Goal: Information Seeking & Learning: Learn about a topic

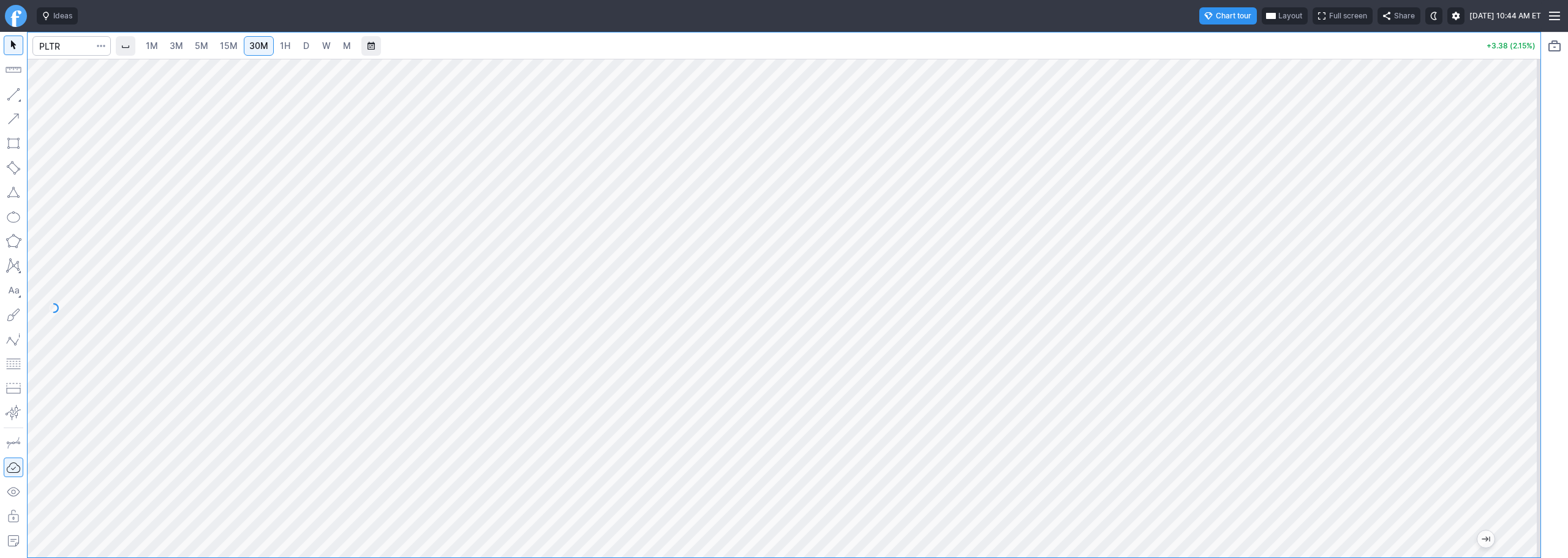
click at [183, 43] on span "3M" at bounding box center [177, 45] width 13 height 10
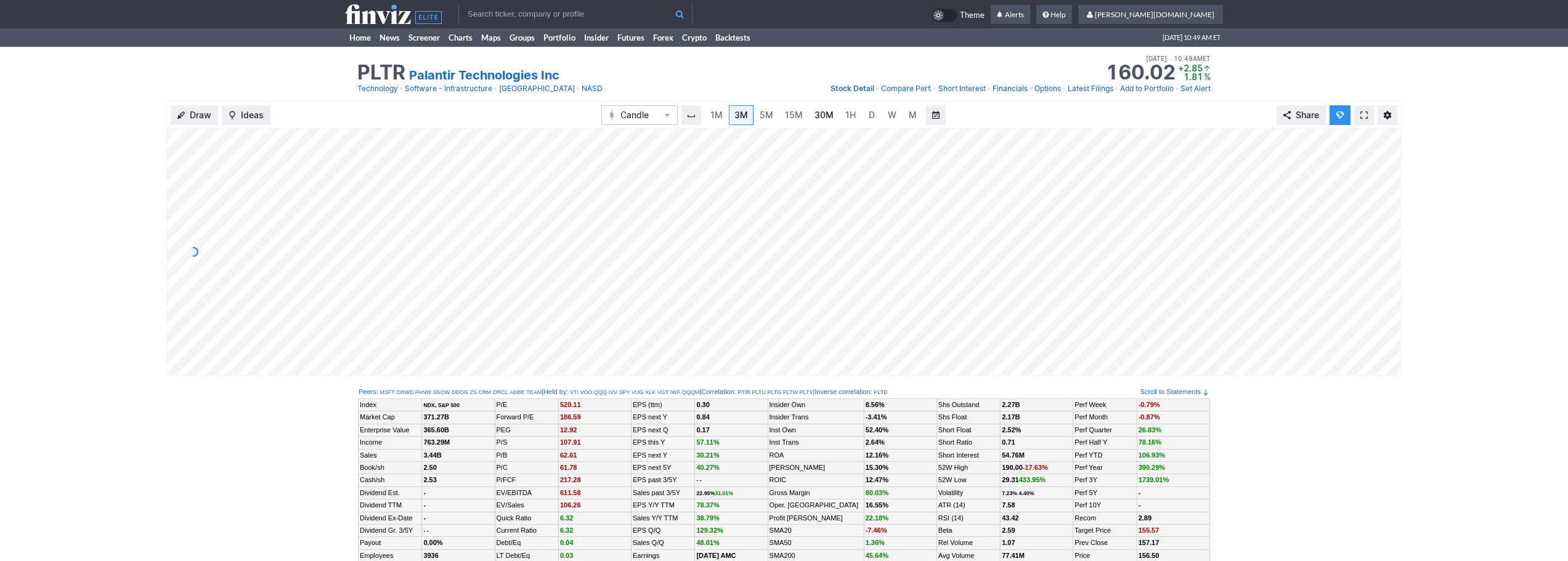
click at [814, 108] on link "30M" at bounding box center [824, 115] width 30 height 20
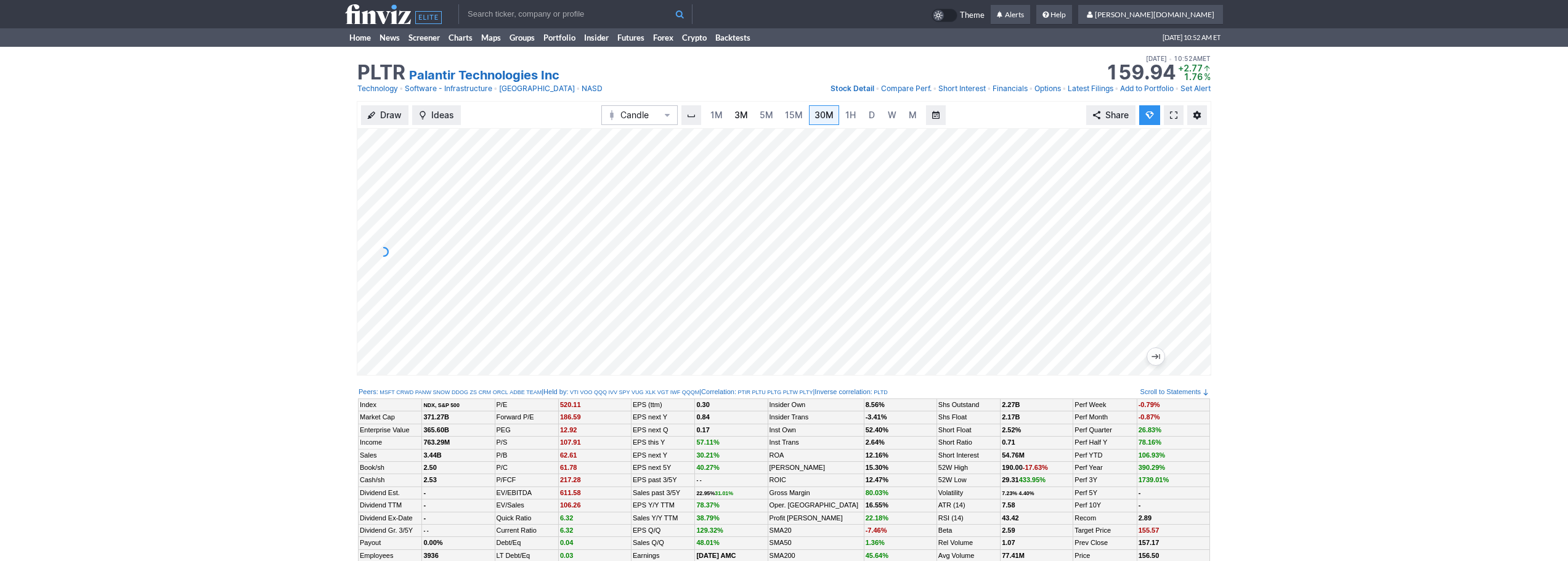
click at [748, 121] on link "3M" at bounding box center [742, 115] width 25 height 20
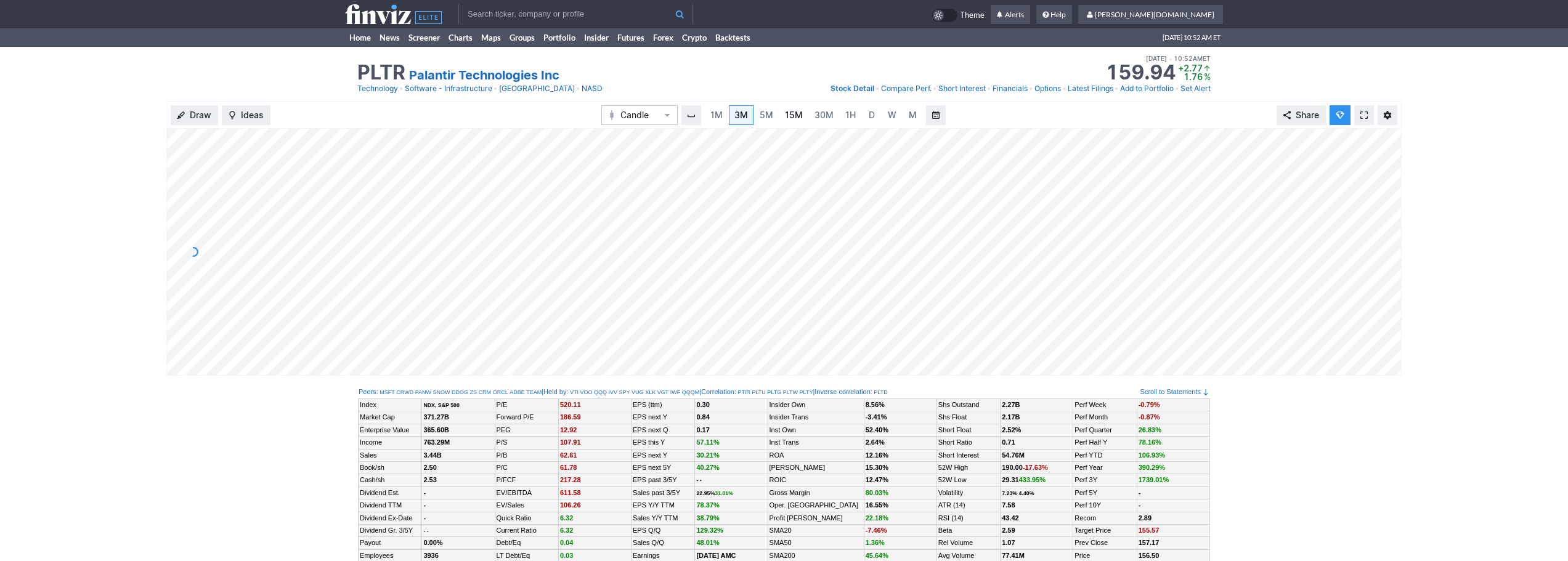
click at [797, 121] on span "15M" at bounding box center [794, 115] width 18 height 12
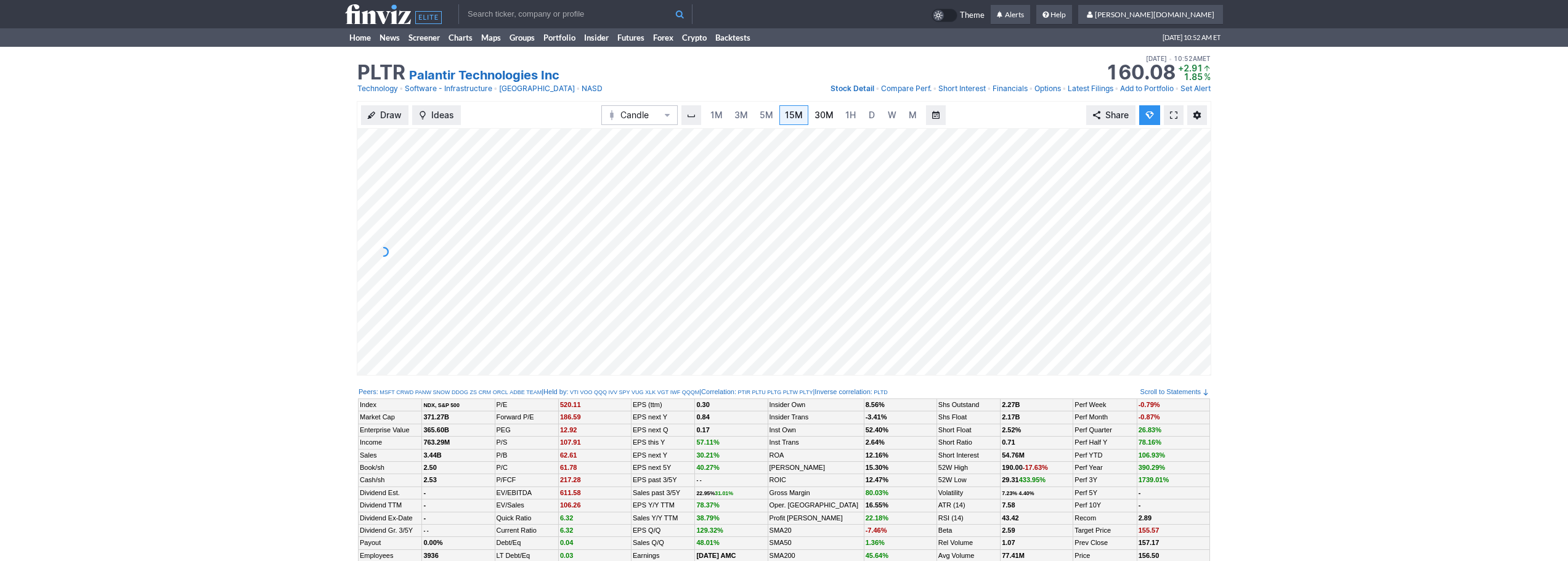
click at [823, 118] on span "30M" at bounding box center [824, 114] width 19 height 10
click at [771, 106] on link "5M" at bounding box center [766, 115] width 25 height 20
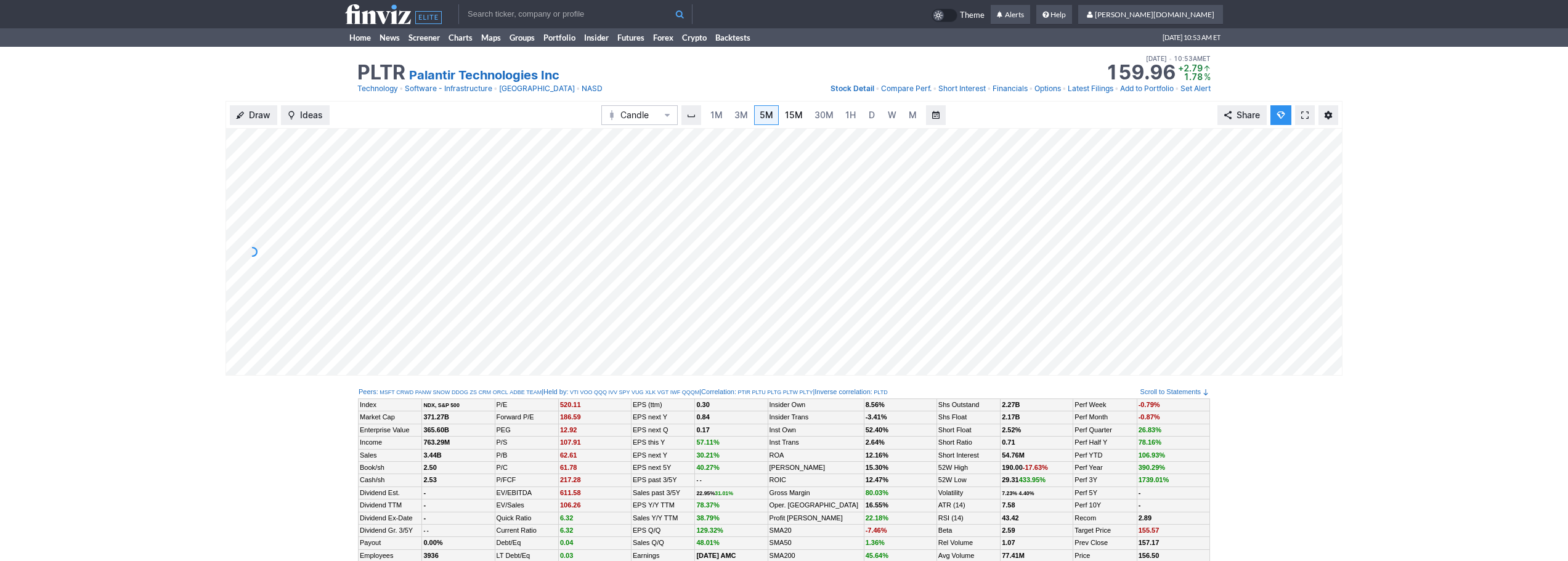
click at [797, 106] on link "15M" at bounding box center [794, 115] width 29 height 20
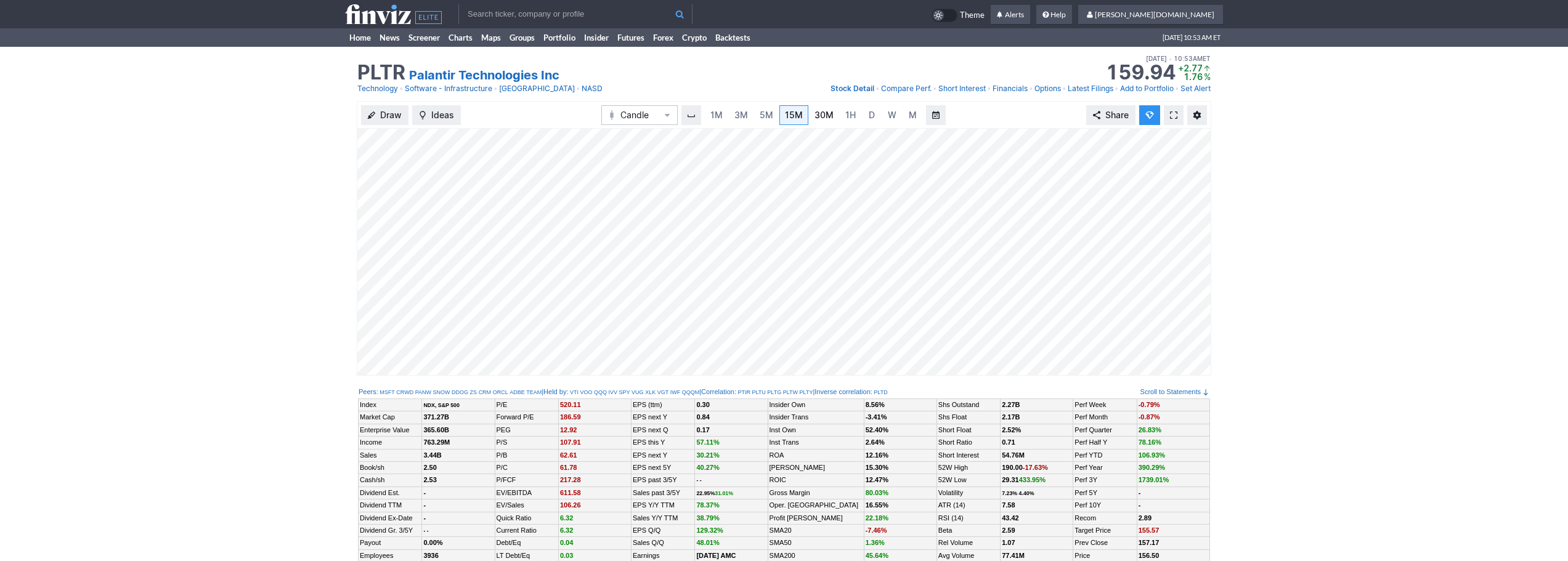
click at [836, 111] on link "30M" at bounding box center [824, 115] width 30 height 20
click at [738, 118] on span "3M" at bounding box center [741, 114] width 13 height 10
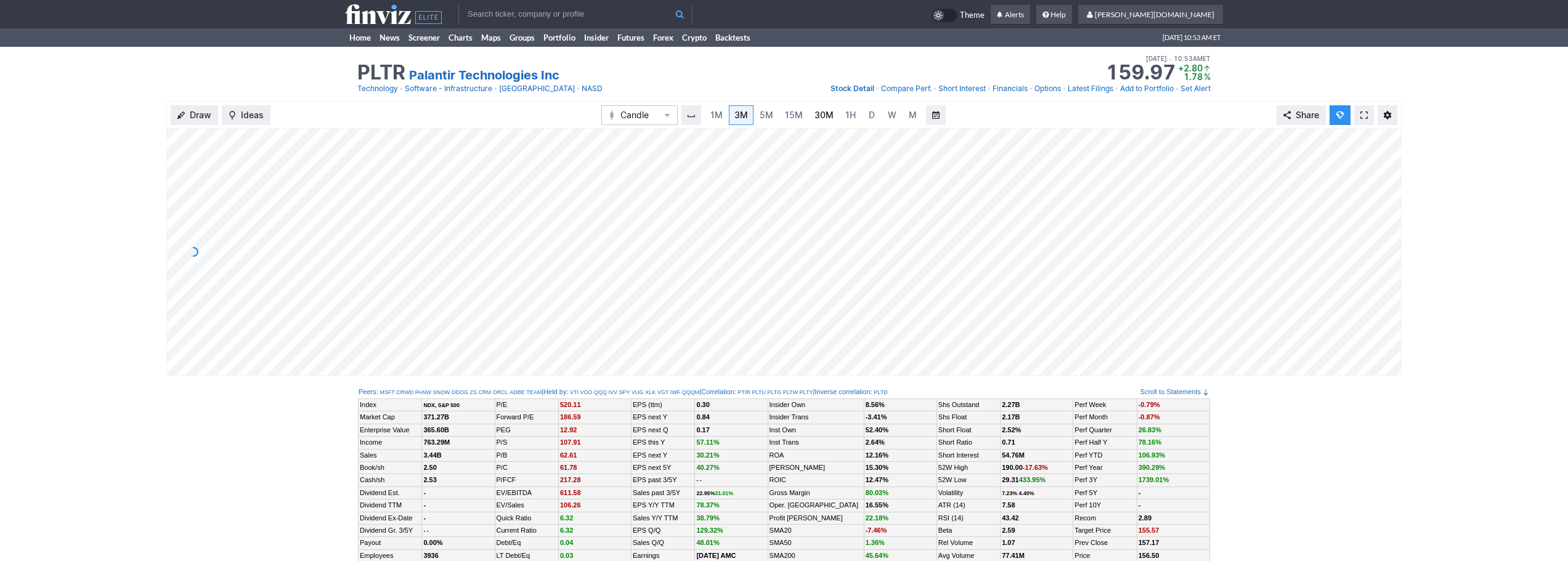
click at [836, 118] on link "30M" at bounding box center [824, 115] width 30 height 20
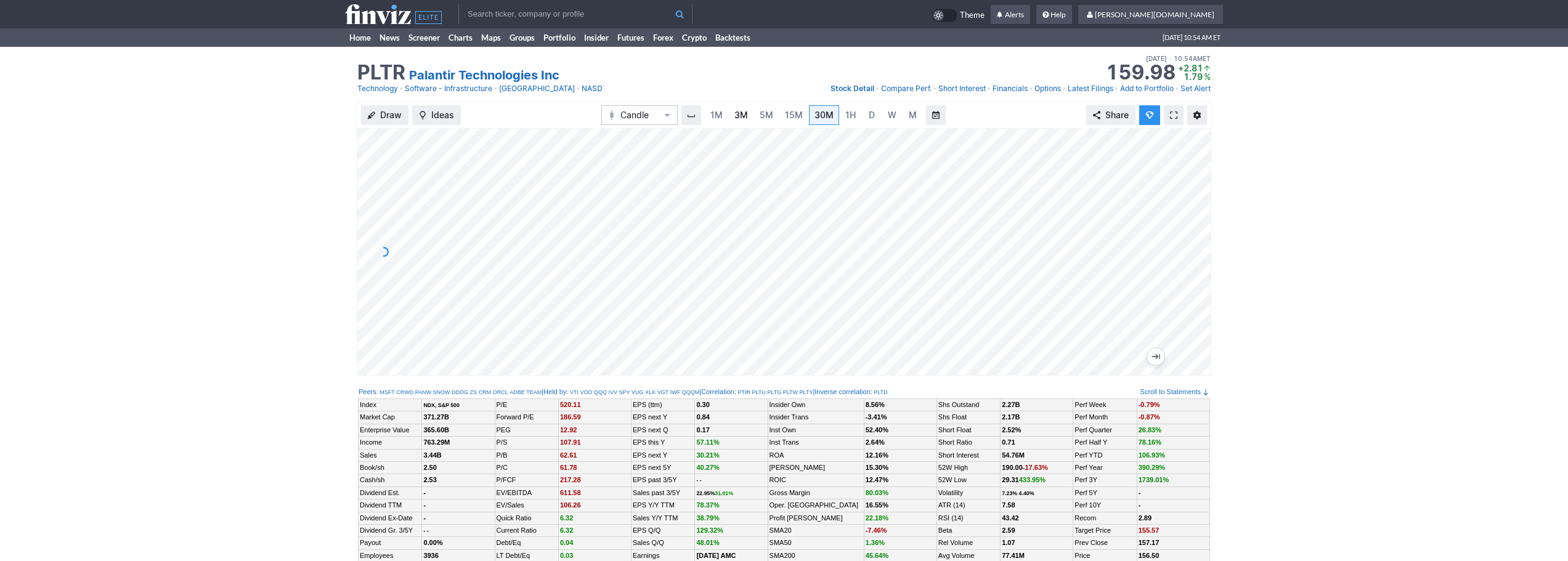
click at [745, 113] on span "3M" at bounding box center [741, 114] width 13 height 10
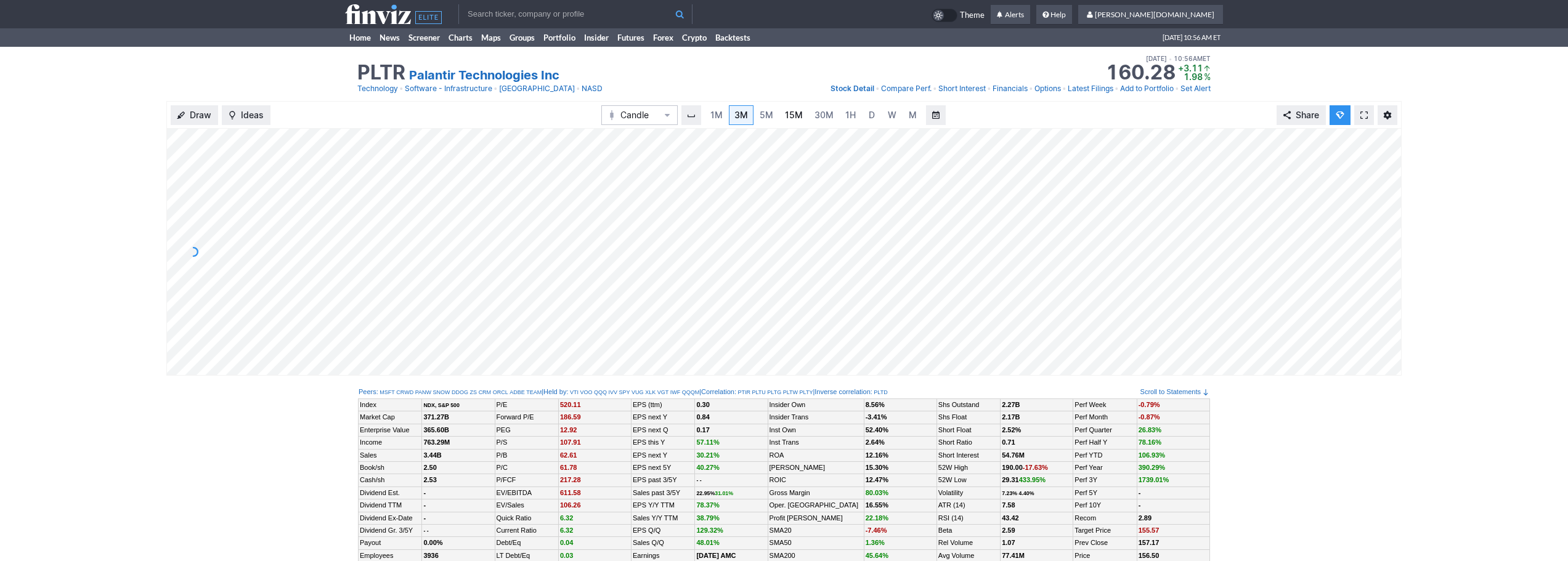
click at [785, 118] on span "15M" at bounding box center [794, 114] width 18 height 10
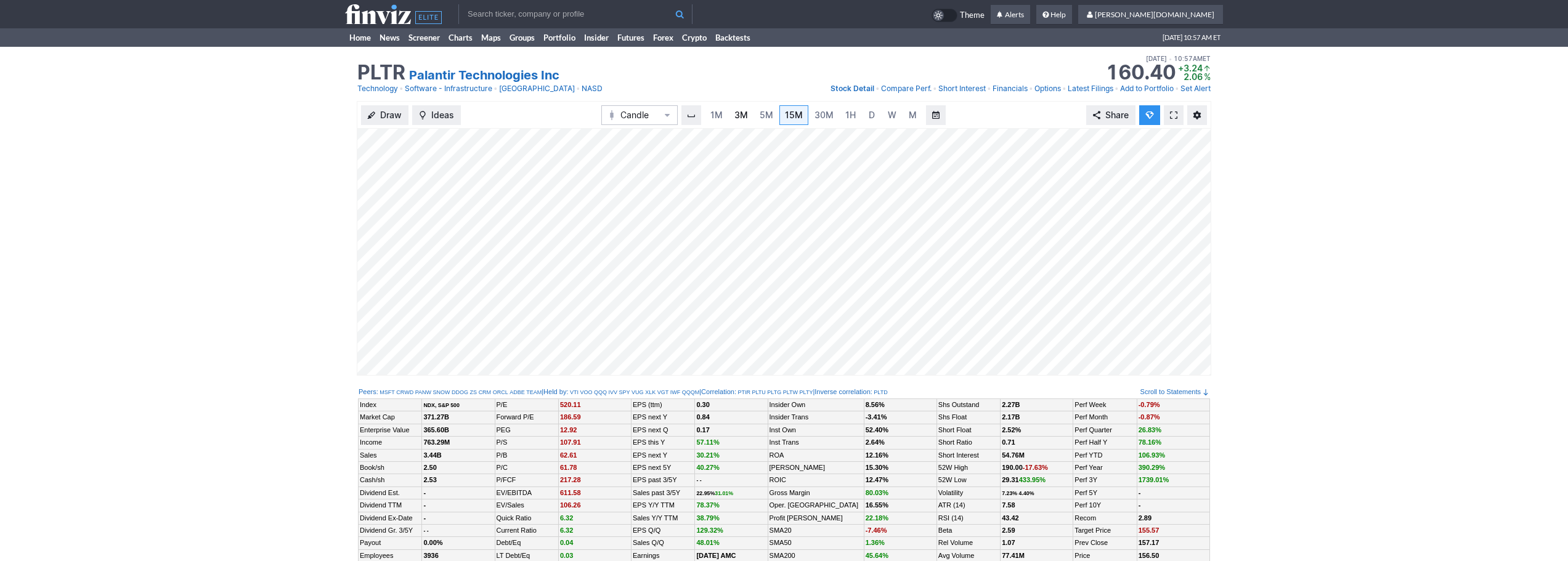
click at [743, 115] on span "3M" at bounding box center [741, 114] width 13 height 10
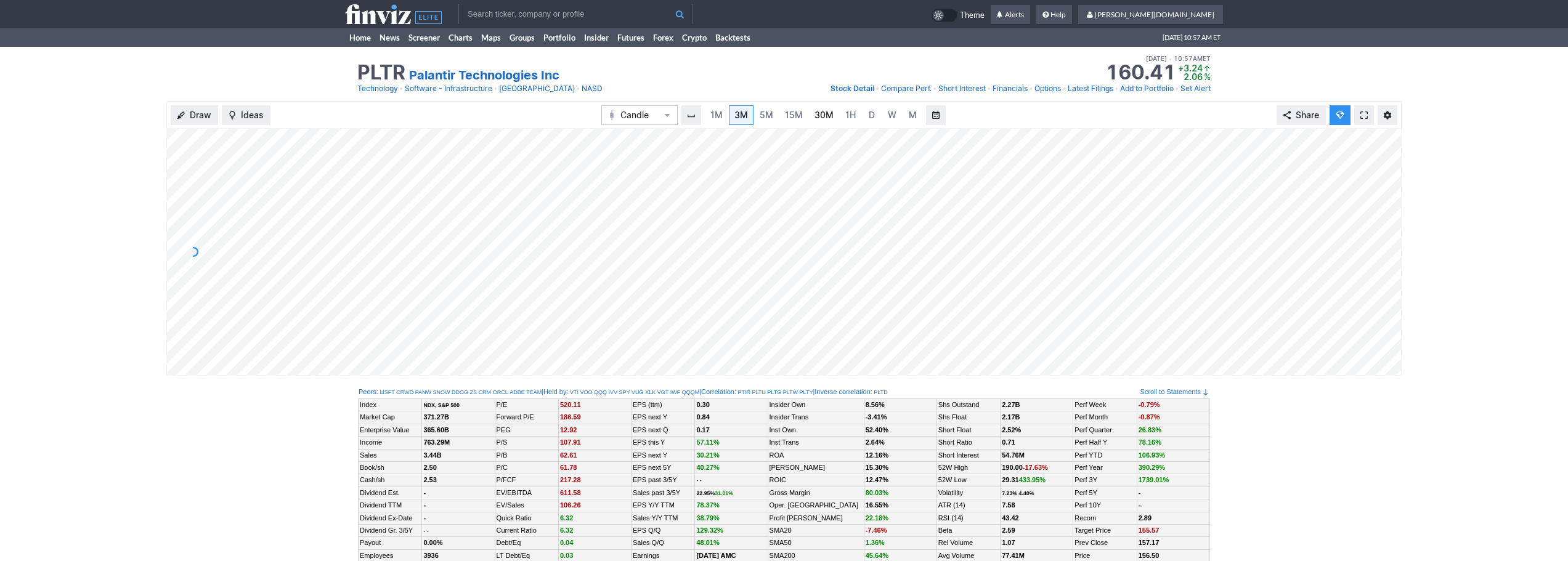
click at [815, 114] on span "30M" at bounding box center [824, 114] width 19 height 10
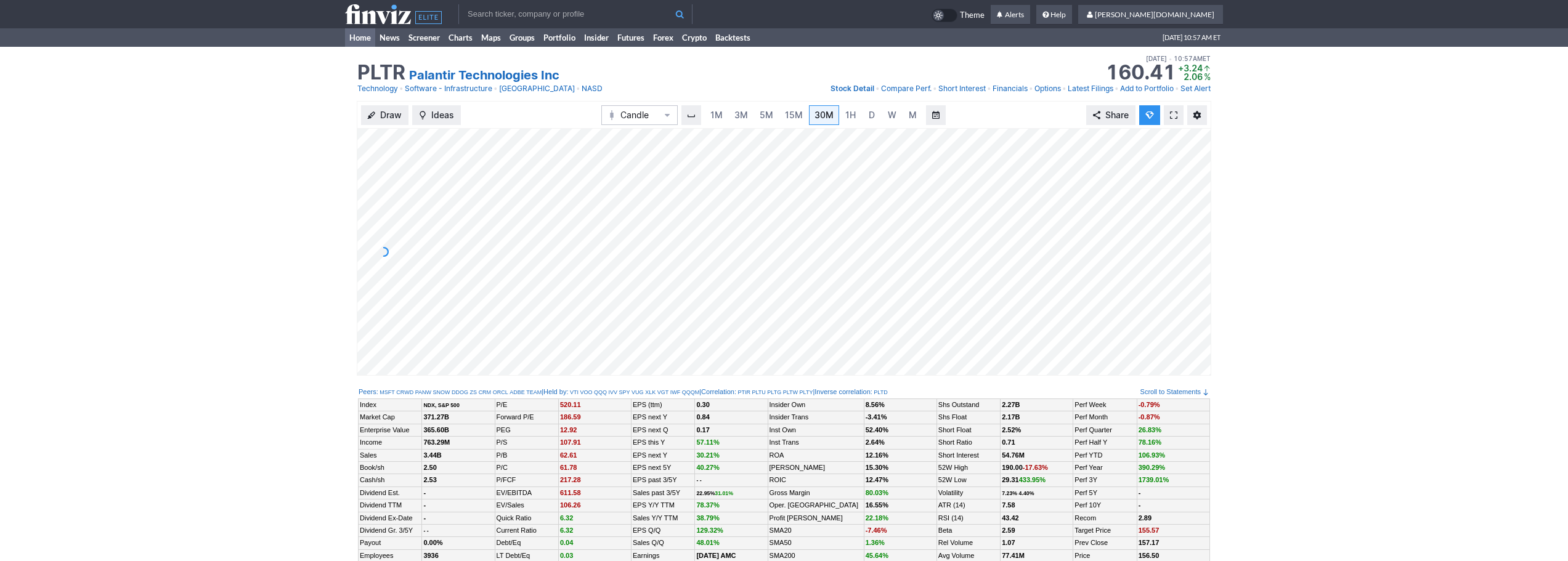
click at [358, 34] on link "Home" at bounding box center [360, 37] width 30 height 18
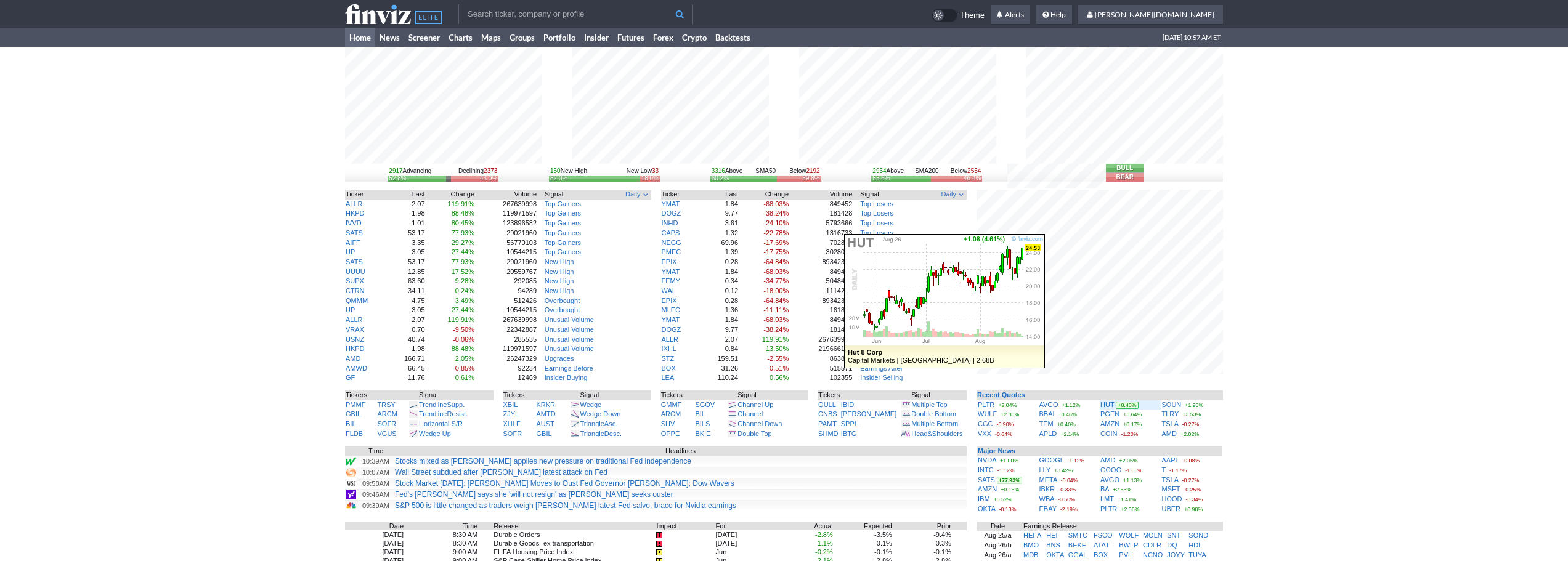
click at [1109, 403] on link "HUT" at bounding box center [1107, 405] width 13 height 8
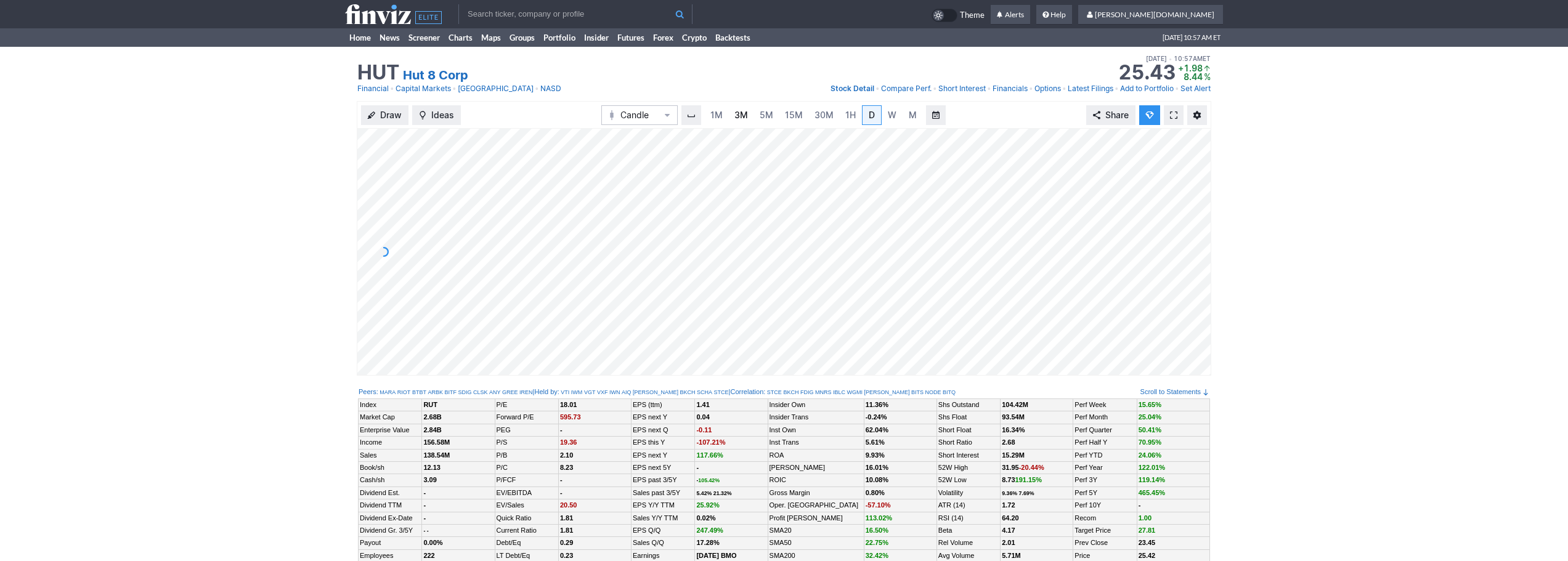
click at [738, 117] on span "3M" at bounding box center [741, 114] width 13 height 10
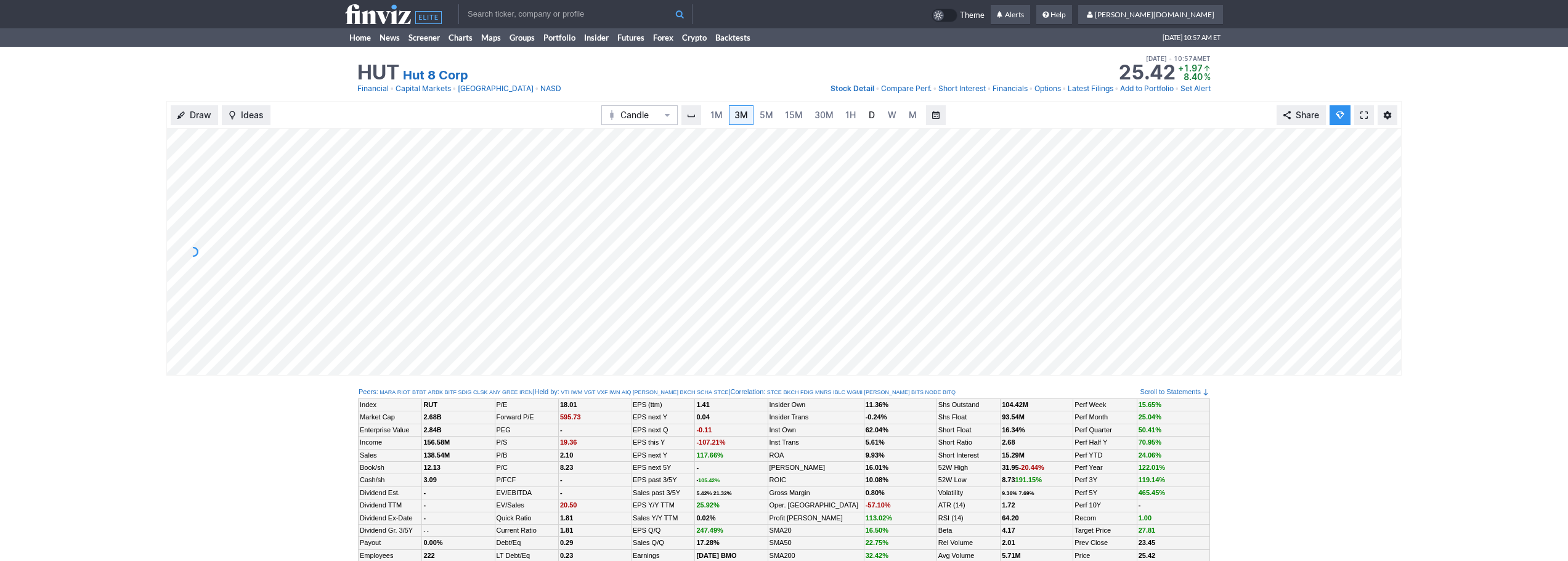
click at [871, 118] on span "D" at bounding box center [872, 114] width 6 height 10
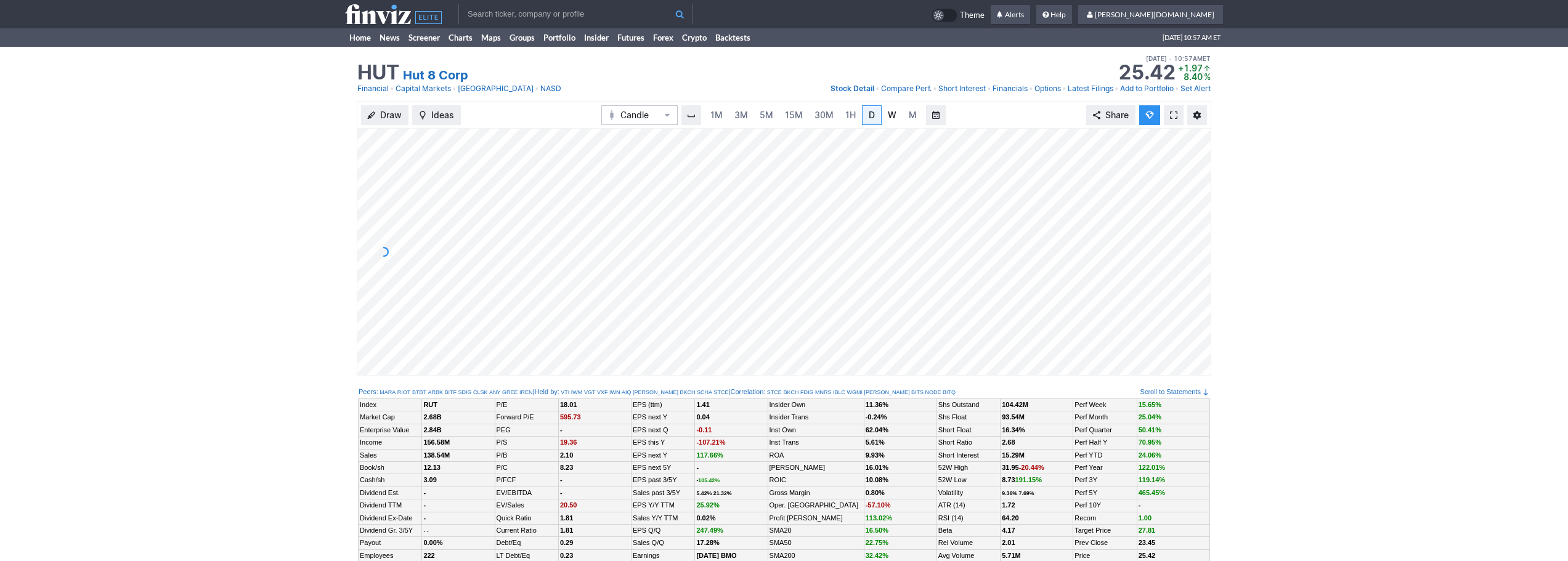
click at [888, 116] on span "W" at bounding box center [892, 114] width 9 height 10
click at [361, 31] on link "Home" at bounding box center [360, 37] width 30 height 18
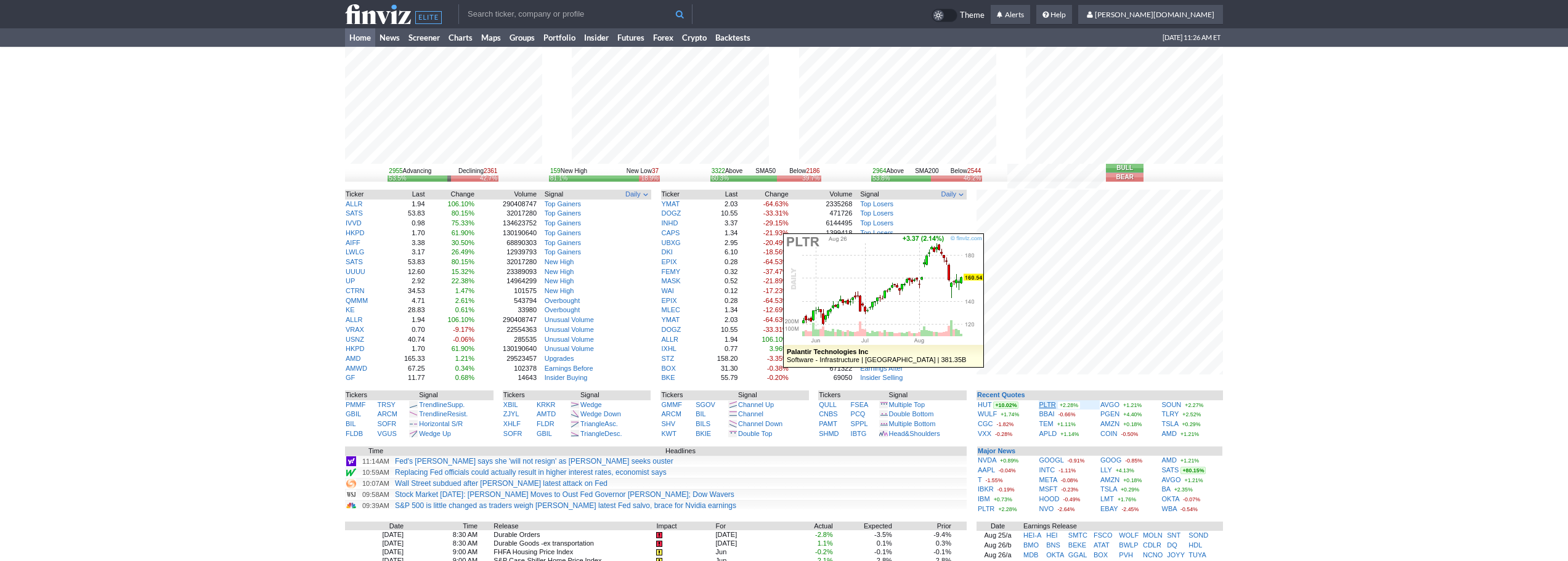
click at [1048, 403] on link "PLTR" at bounding box center [1047, 405] width 16 height 8
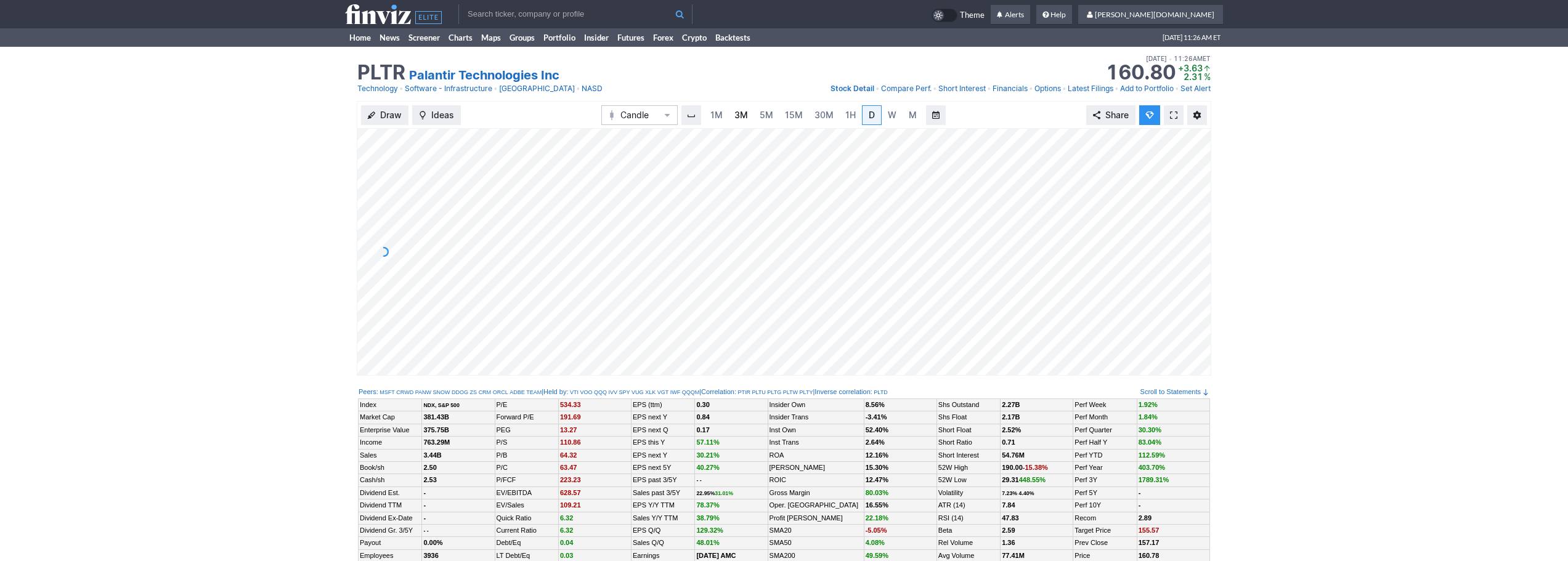
click at [734, 113] on link "3M" at bounding box center [742, 115] width 25 height 20
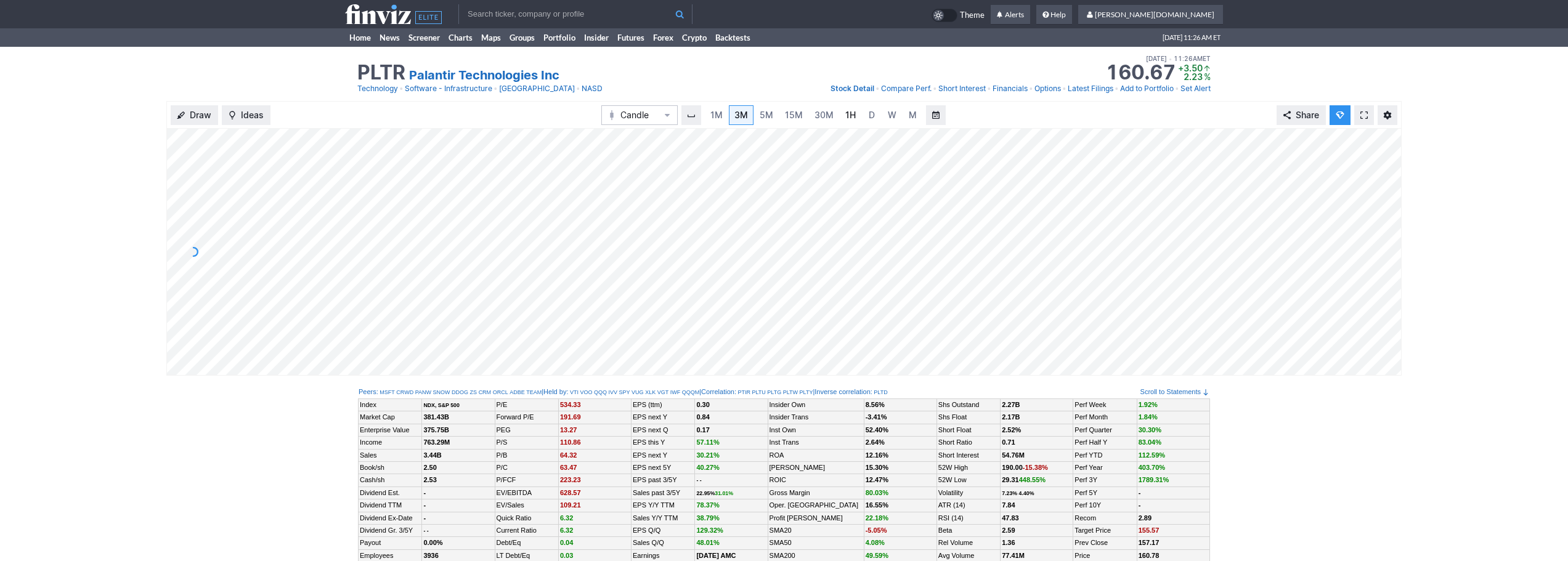
click at [840, 124] on link "1H" at bounding box center [850, 115] width 22 height 20
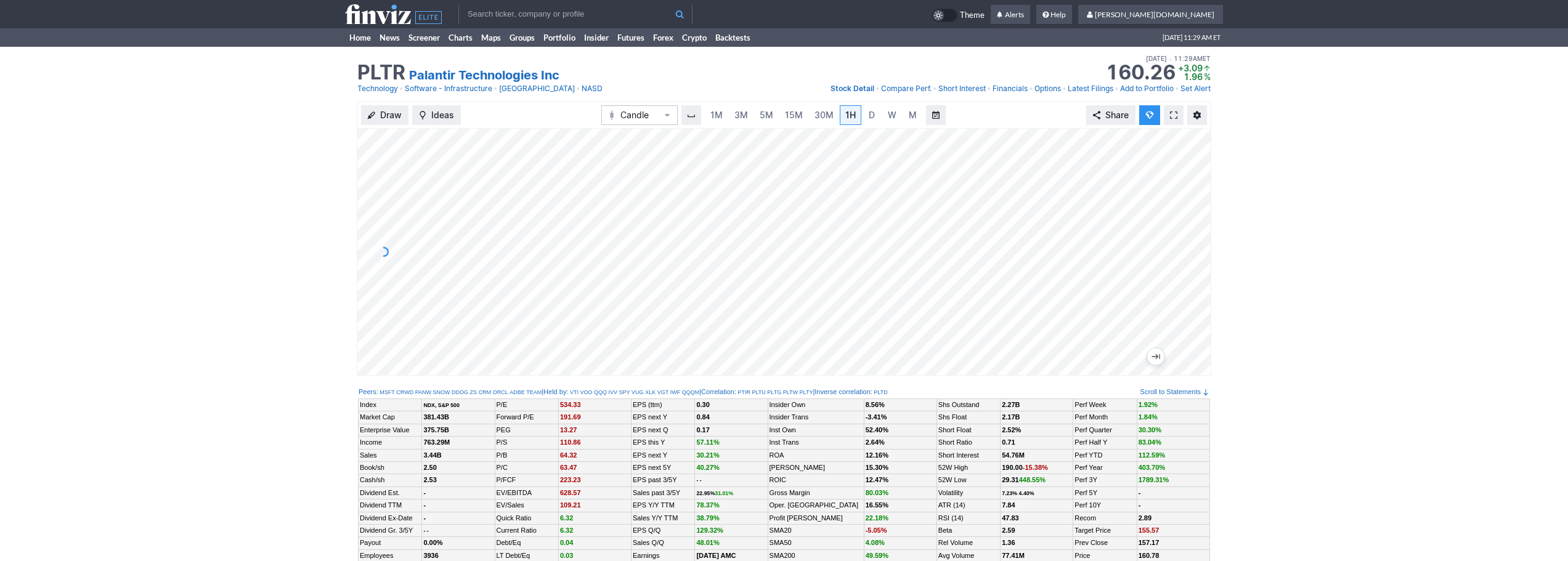
click at [486, 17] on input "text" at bounding box center [575, 14] width 234 height 20
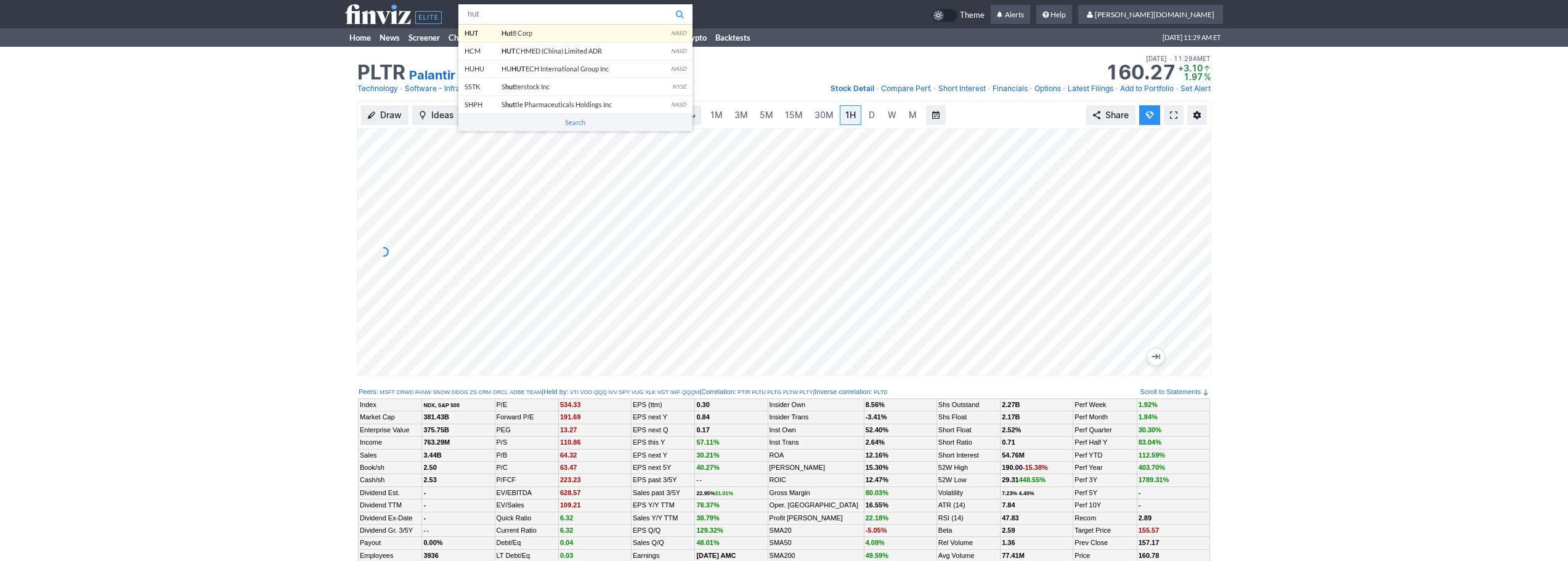
type input "hut"
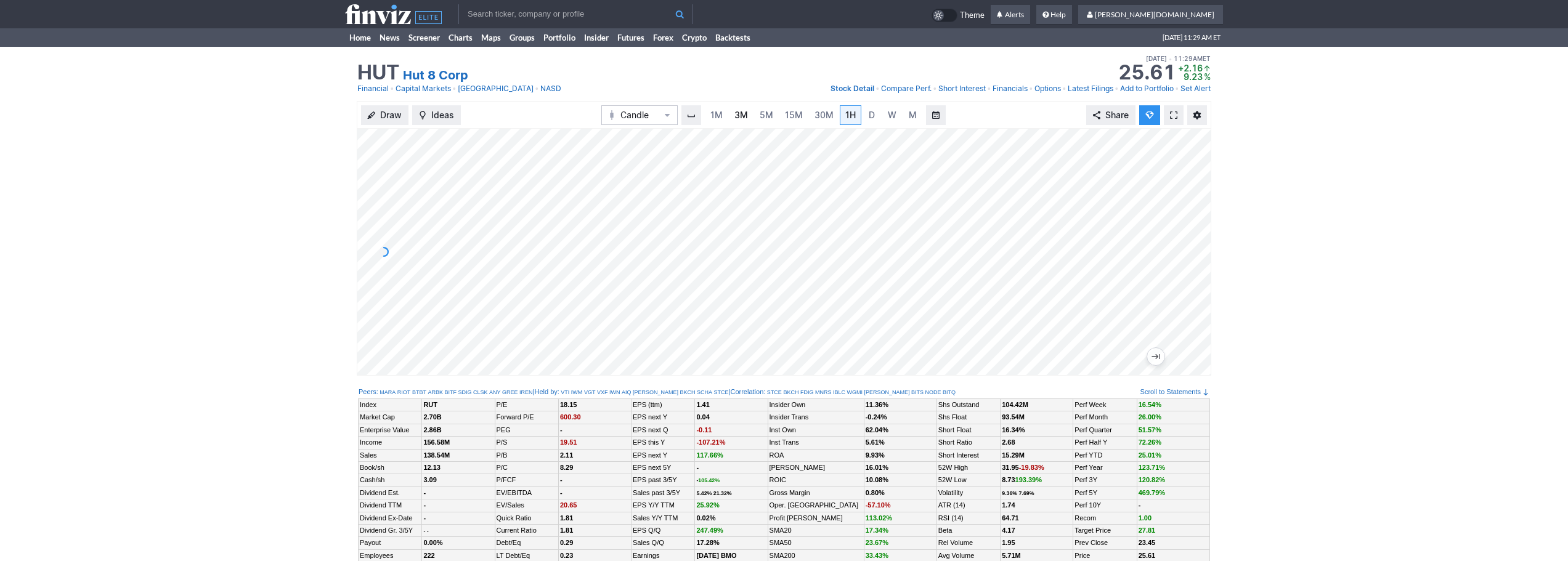
click at [744, 117] on span "3M" at bounding box center [741, 114] width 13 height 10
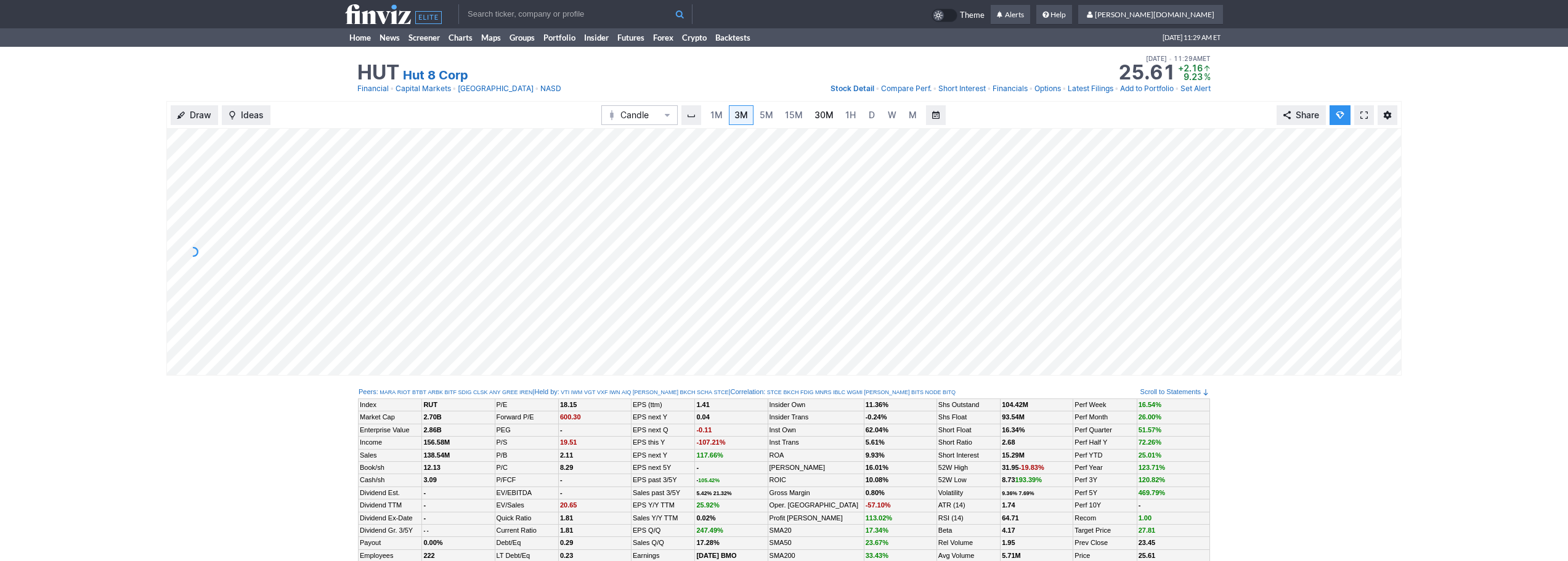
click at [826, 119] on span "30M" at bounding box center [824, 114] width 19 height 10
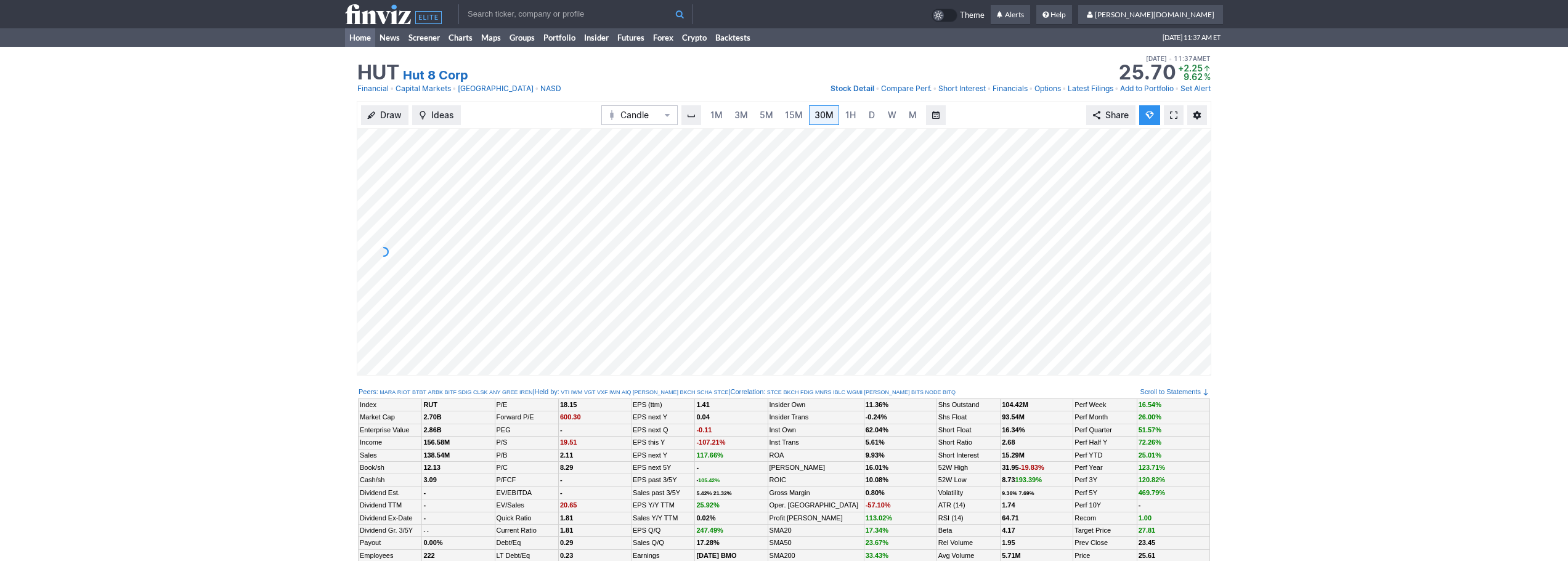
click at [366, 34] on link "Home" at bounding box center [360, 37] width 30 height 18
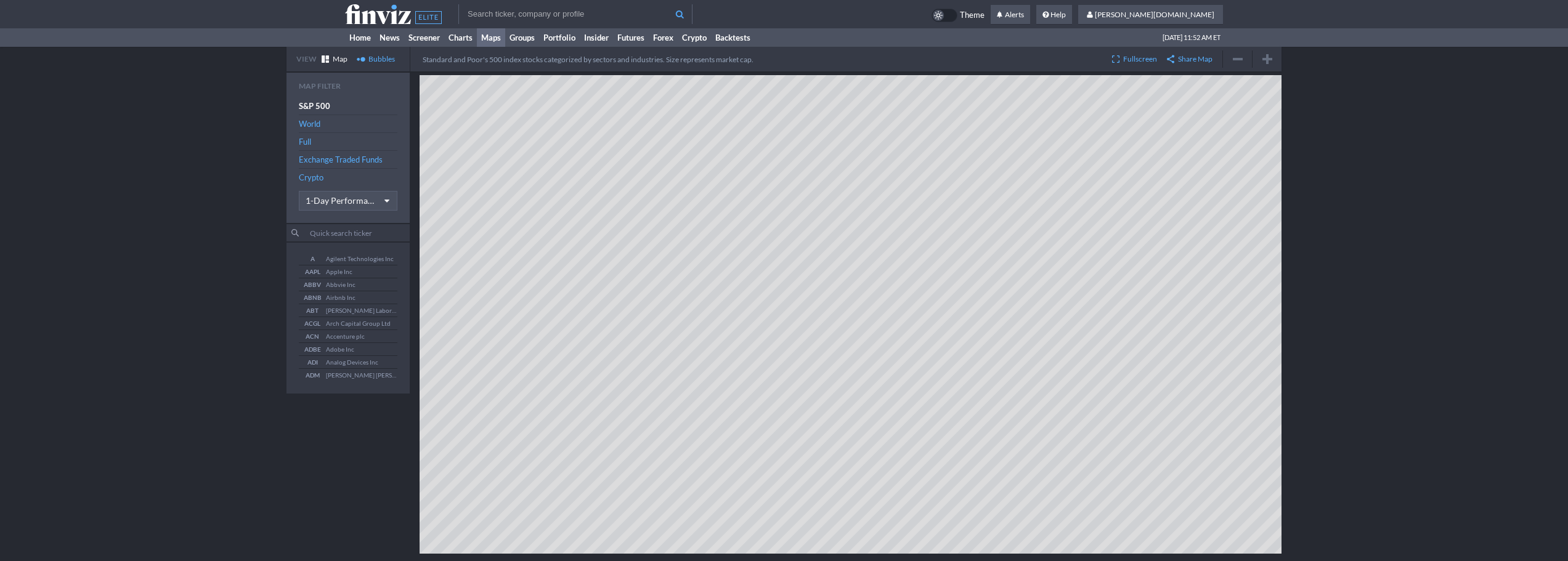
click at [533, 16] on input "text" at bounding box center [575, 14] width 234 height 20
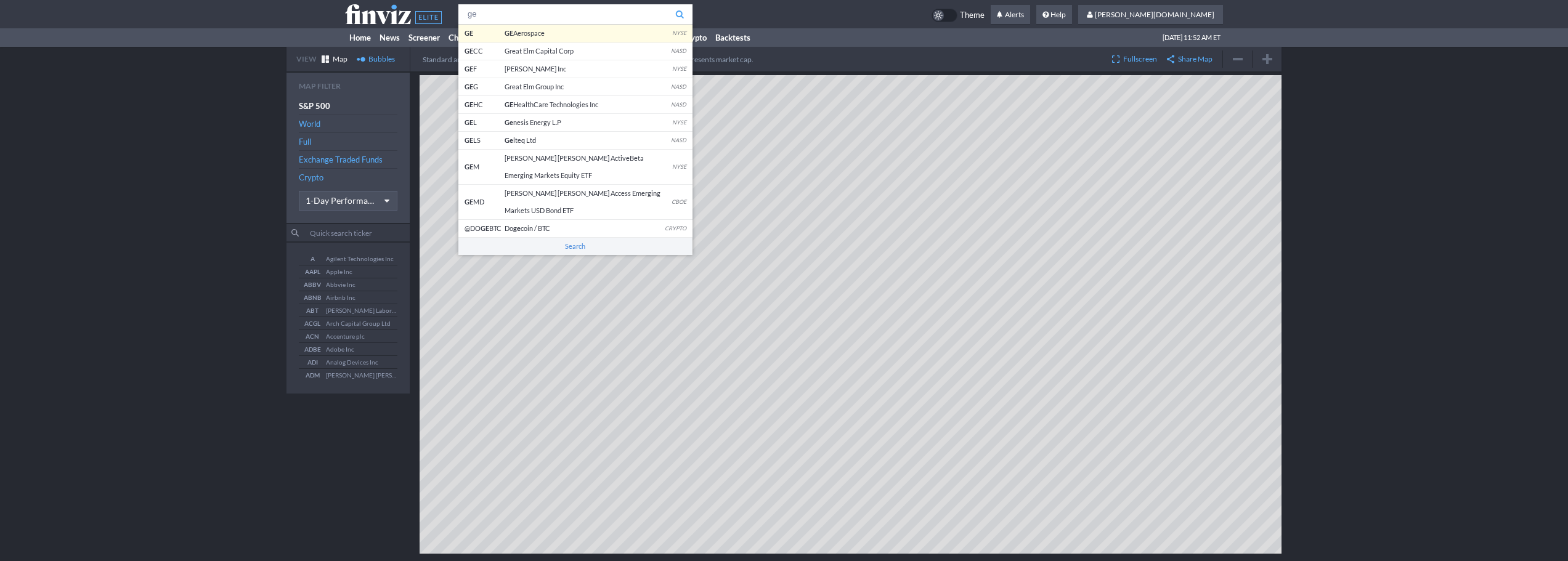
type input "ge"
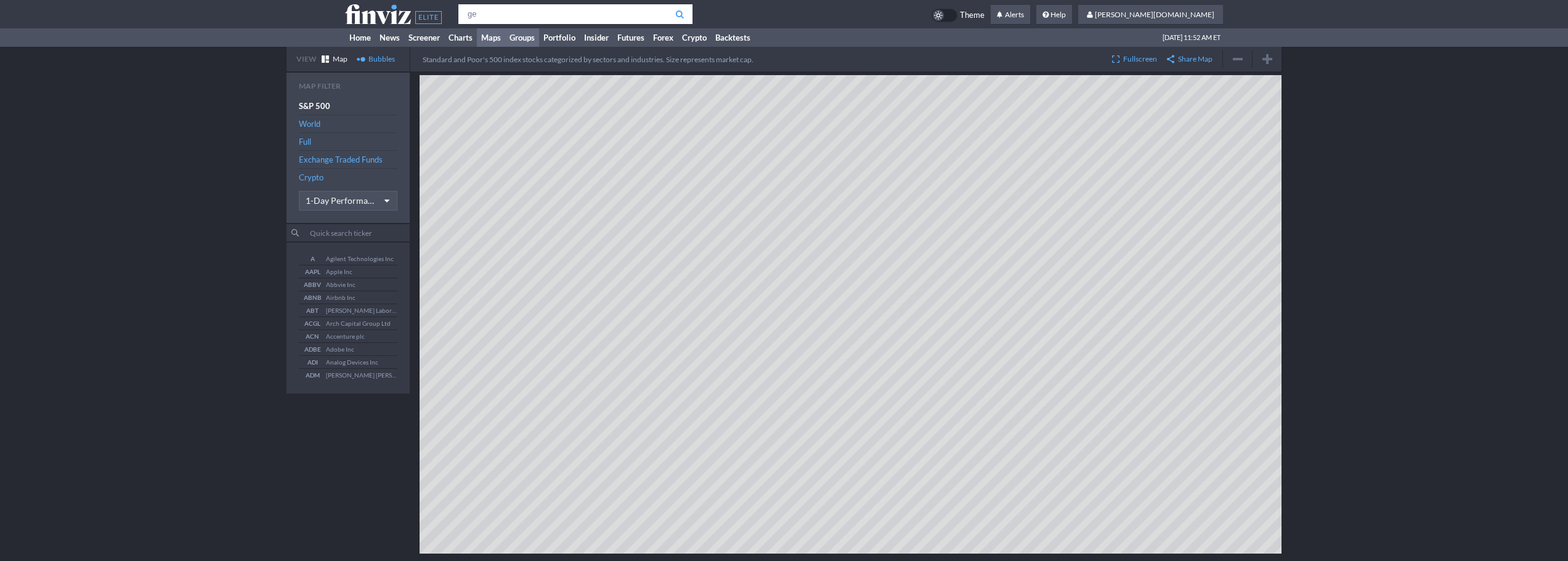
click at [539, 29] on body "ge GE GE Aerospace NYSE GE CC Great Elm Capital Corp NASD [PERSON_NAME] Inc NYS…" at bounding box center [784, 299] width 1568 height 597
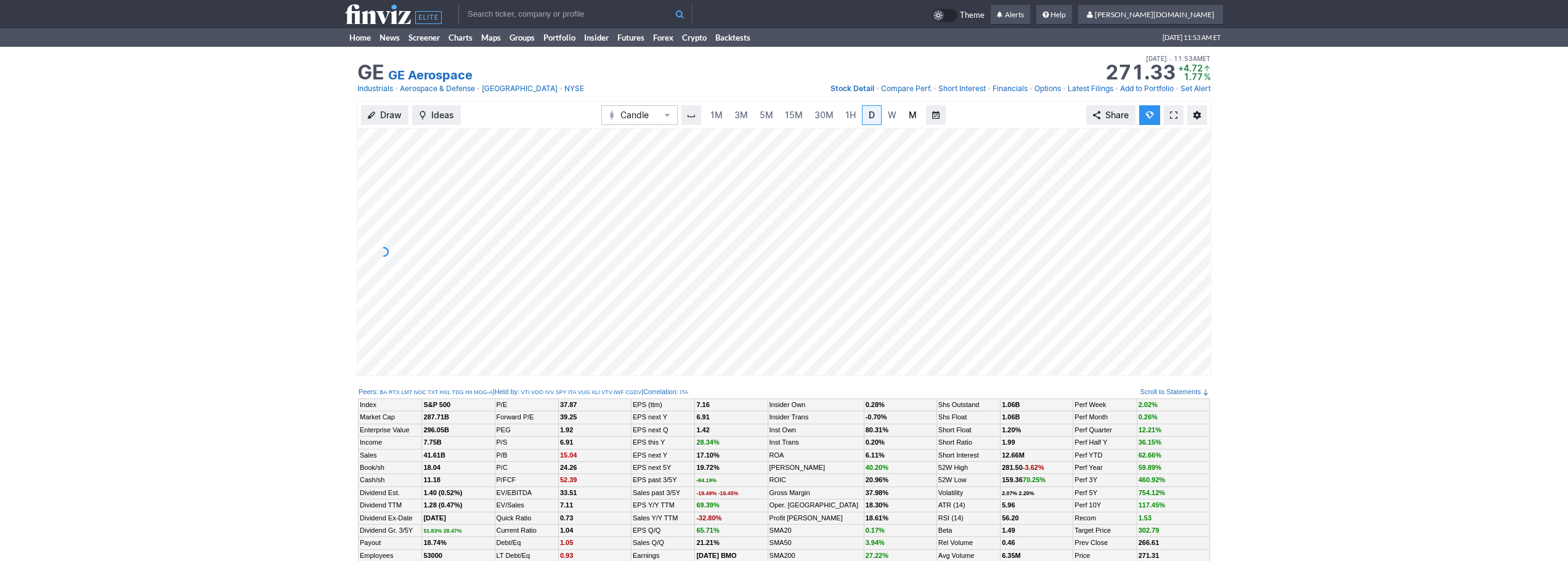
click at [909, 111] on span "M" at bounding box center [913, 114] width 8 height 10
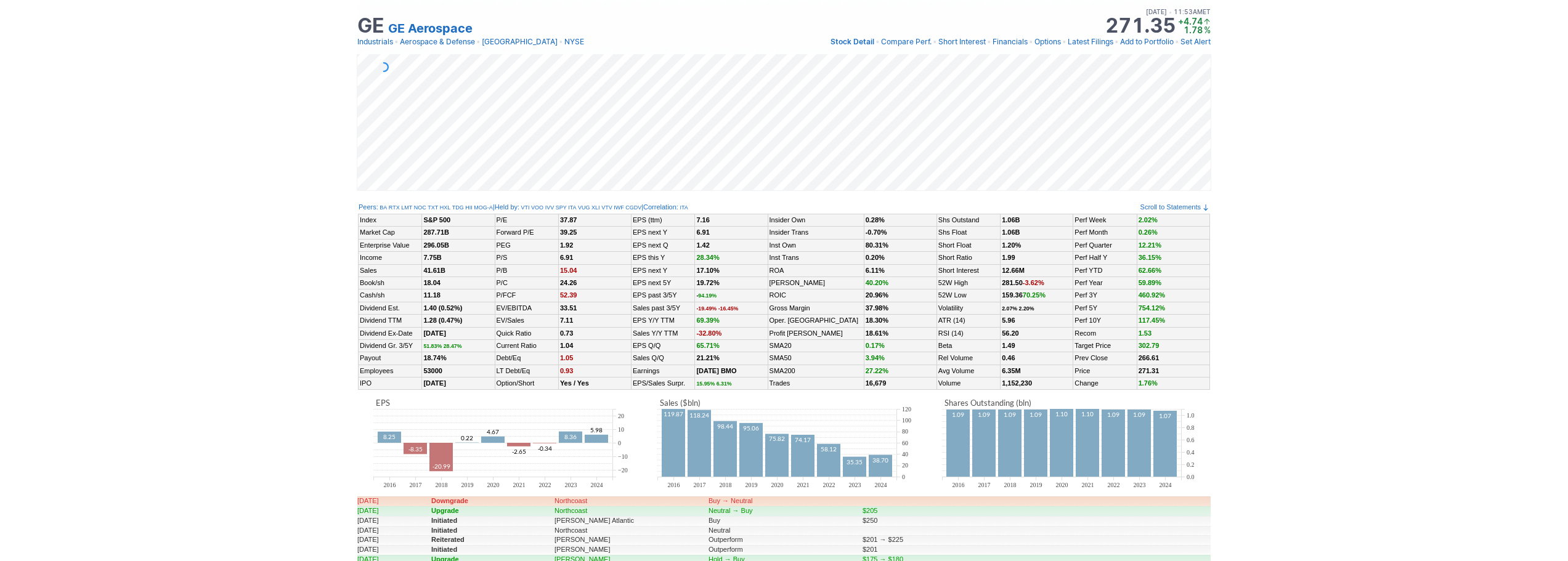
scroll to position [370, 0]
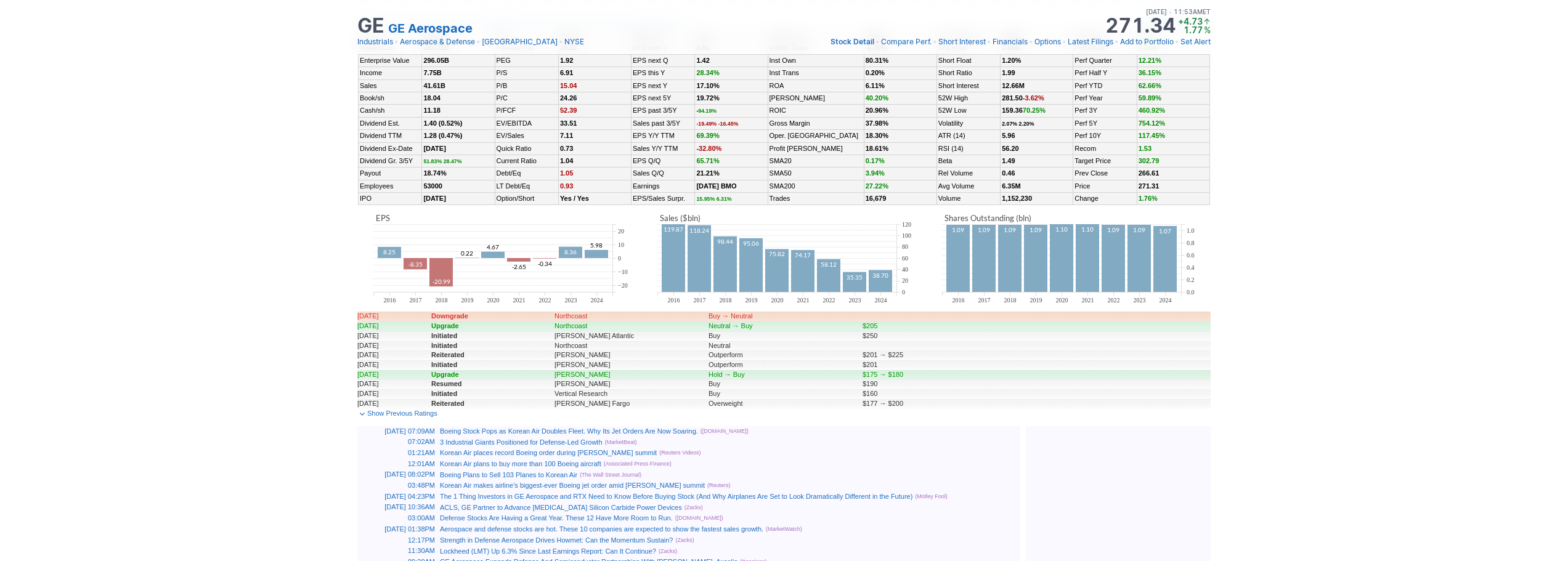
click at [667, 251] on rect at bounding box center [673, 259] width 24 height 68
